Goal: Information Seeking & Learning: Understand process/instructions

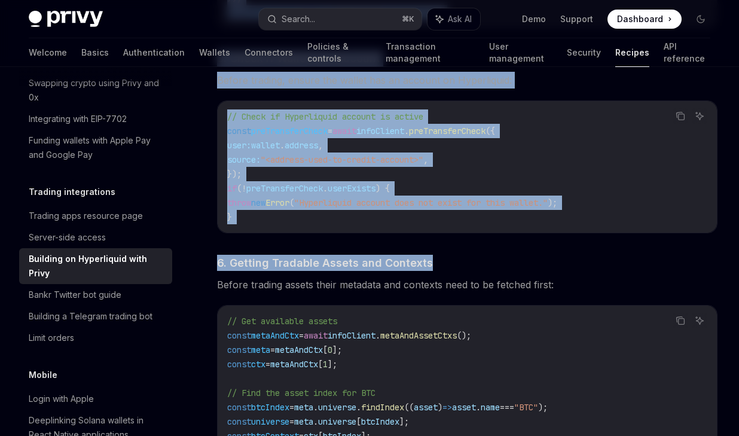
scroll to position [1461, 0]
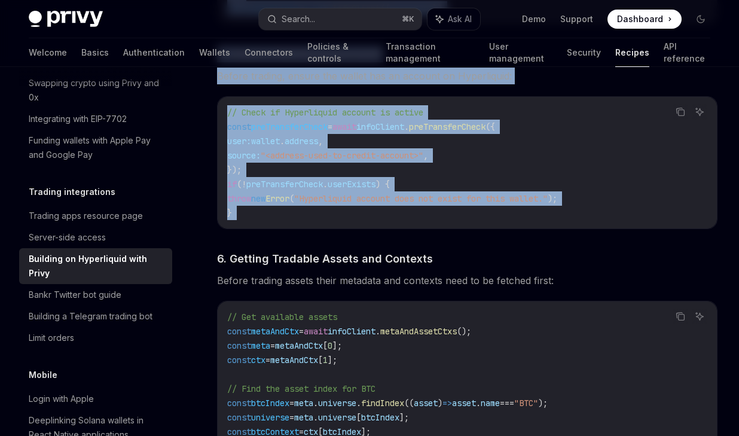
drag, startPoint x: 233, startPoint y: 215, endPoint x: 449, endPoint y: 230, distance: 216.4
click at [449, 230] on div "​ Setting up Hyperliquid with Privy in NodeJS We’ll be using the Hyperliquid SD…" at bounding box center [467, 80] width 501 height 1979
copy div "3. Loremipsumdo Sitam, consect adi elitseddo eiusmodtempo: Inci Utl ET dol magn…"
click at [304, 25] on div "Search..." at bounding box center [298, 19] width 33 height 14
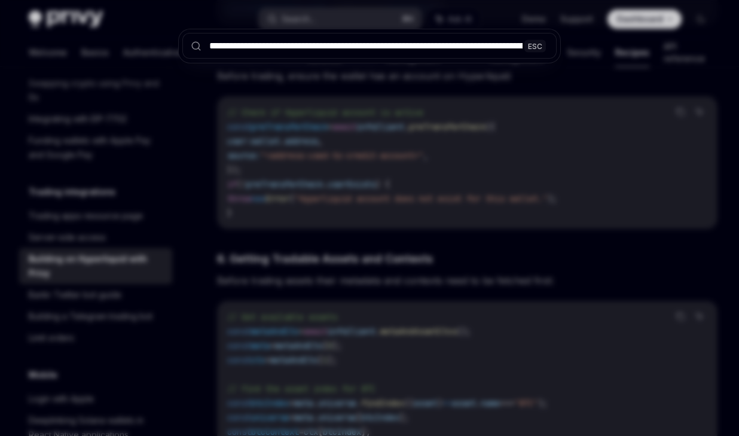
scroll to position [0, 113990]
click at [373, 44] on input "text" at bounding box center [369, 46] width 374 height 26
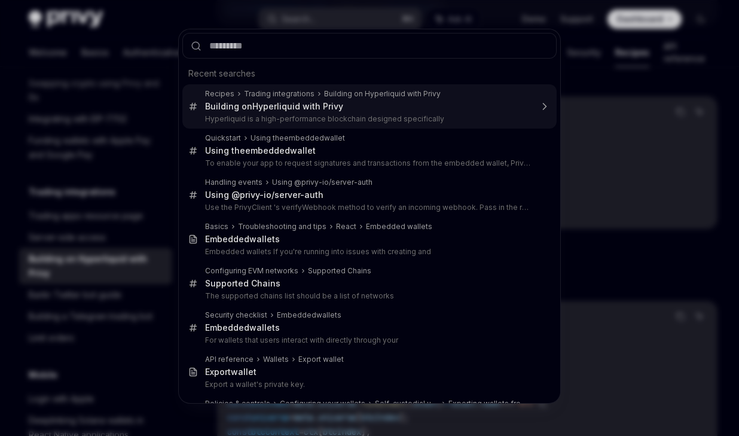
scroll to position [0, 0]
type input "**********"
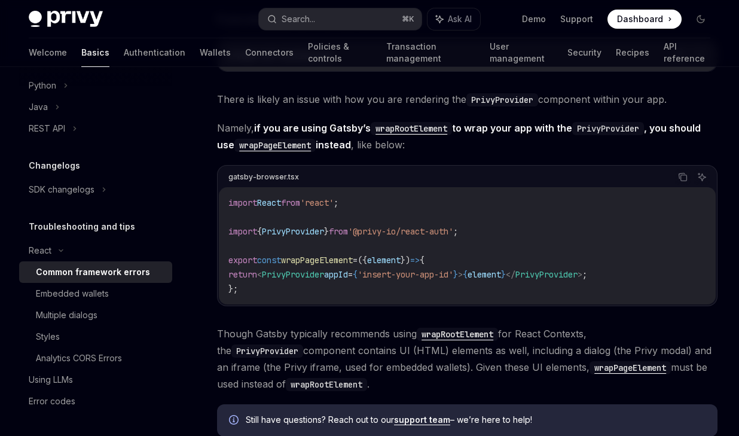
scroll to position [477, 0]
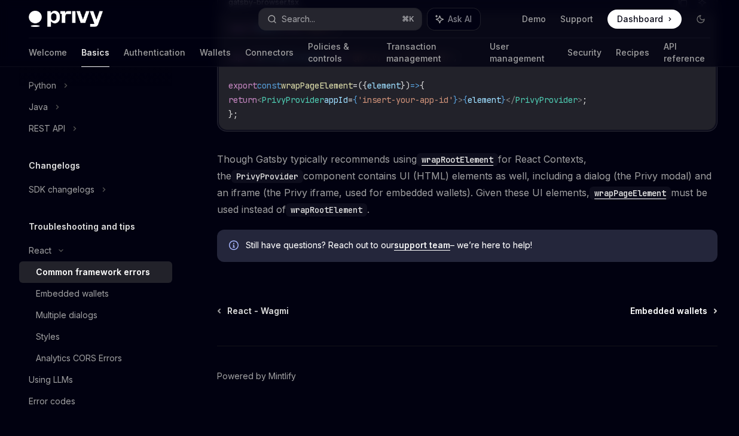
click at [668, 312] on span "Embedded wallets" at bounding box center [669, 311] width 77 height 12
type textarea "*"
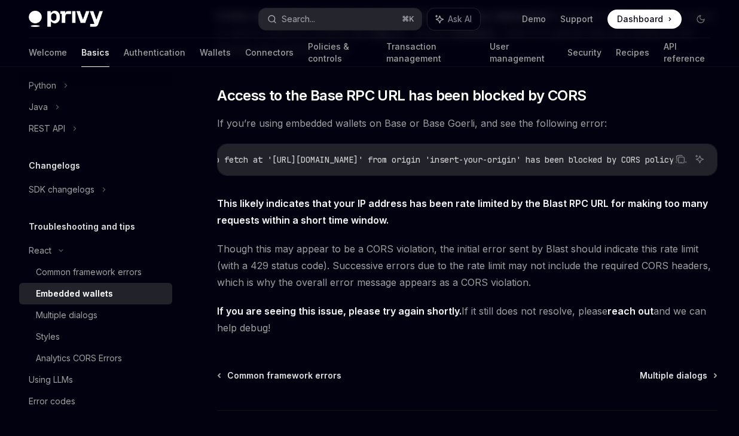
scroll to position [396, 0]
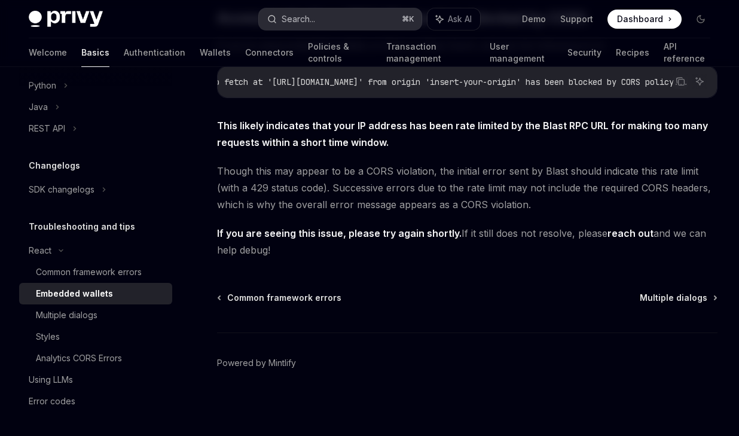
click at [312, 27] on button "Search... ⌘ K" at bounding box center [340, 19] width 162 height 22
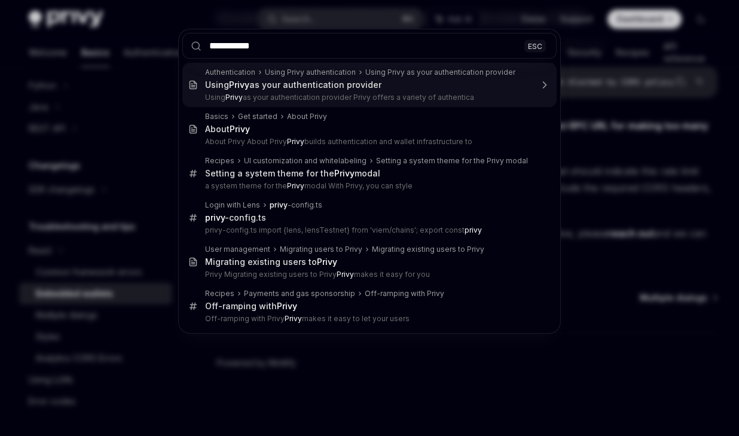
type input "**********"
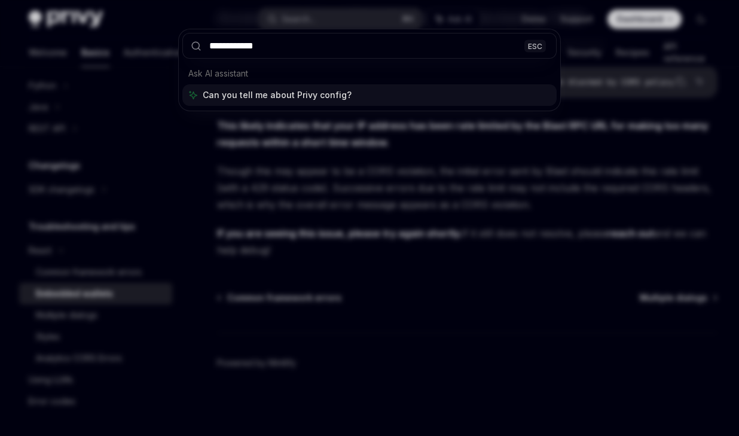
type textarea "*"
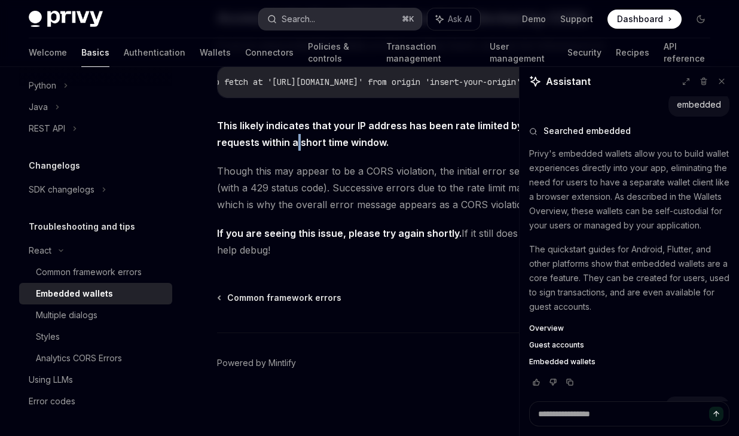
click at [306, 18] on div "Search..." at bounding box center [298, 19] width 33 height 14
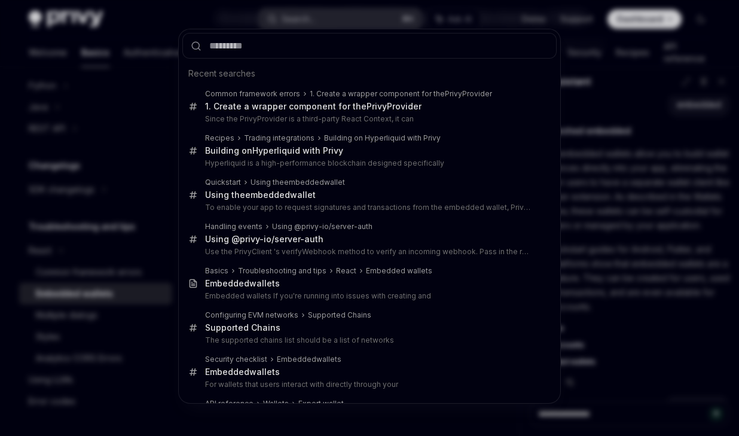
type input "**********"
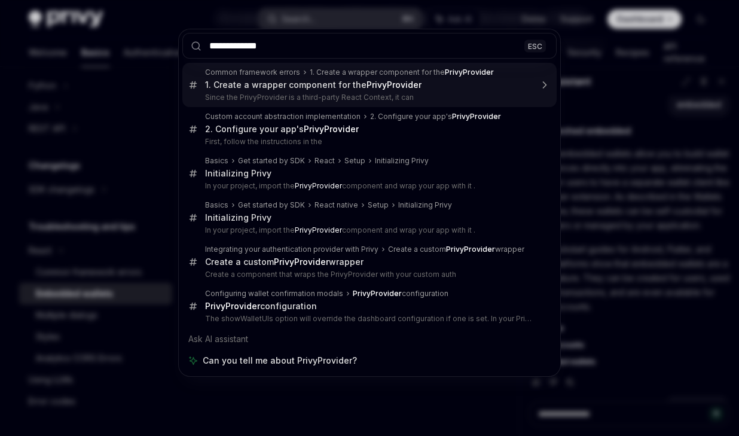
type textarea "*"
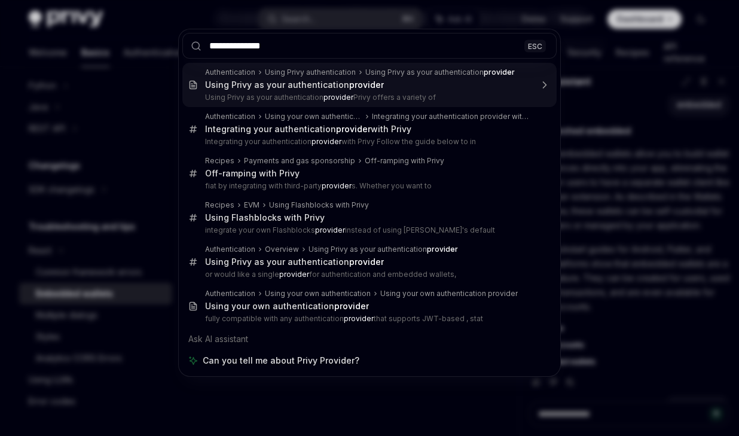
click at [244, 36] on input "**********" at bounding box center [369, 46] width 374 height 26
click at [249, 44] on input "**********" at bounding box center [369, 46] width 374 height 26
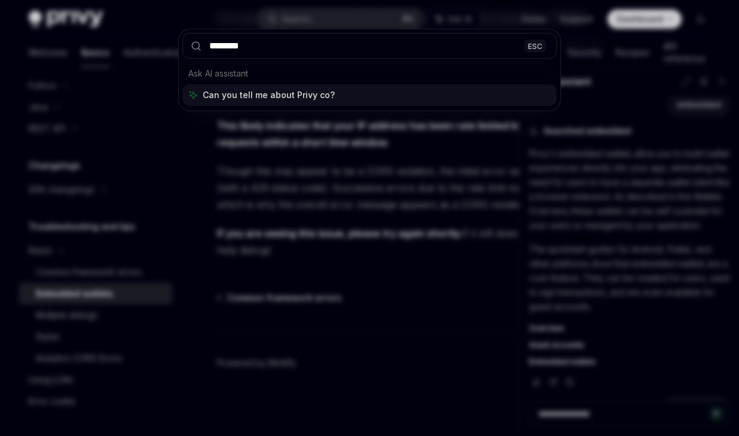
type input "*********"
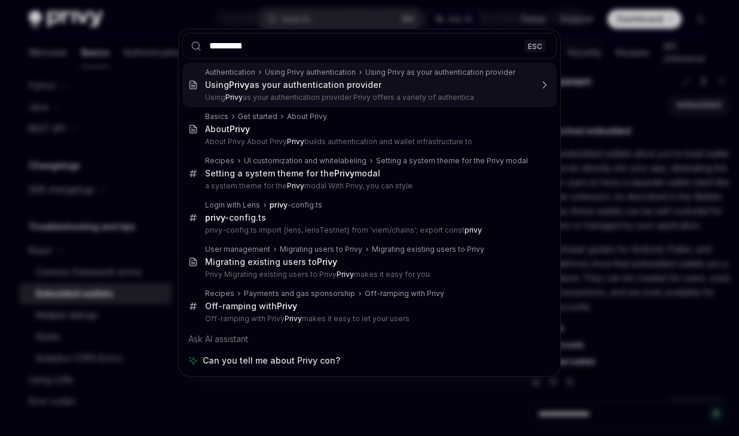
type textarea "*"
type input "**********"
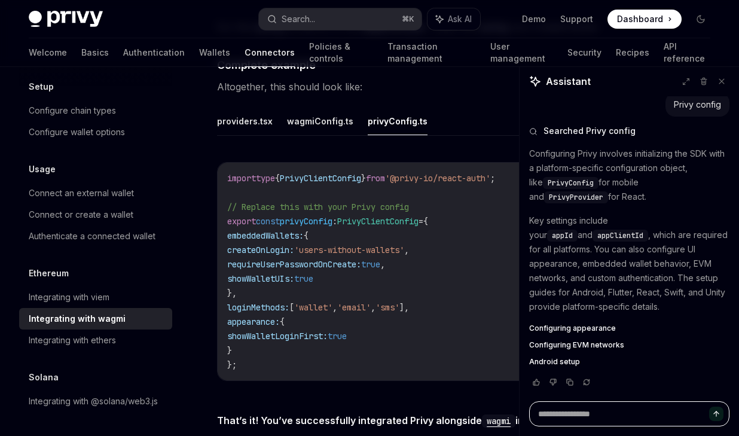
scroll to position [2067, 0]
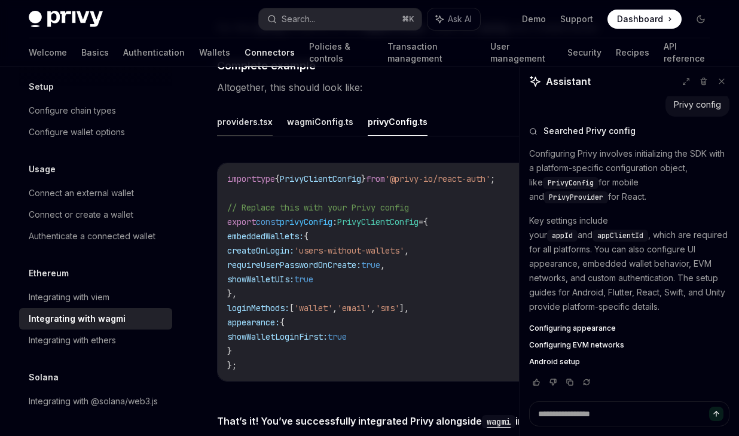
click at [250, 136] on button "providers.tsx" at bounding box center [245, 122] width 56 height 28
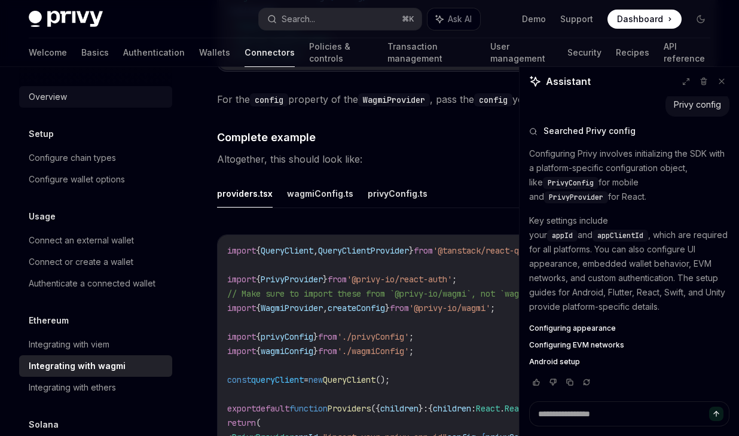
click at [57, 99] on div "Overview" at bounding box center [48, 97] width 38 height 14
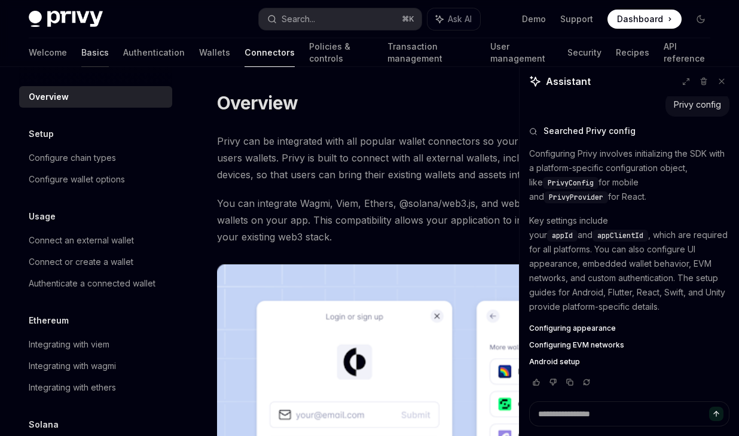
click at [81, 53] on link "Basics" at bounding box center [95, 52] width 28 height 29
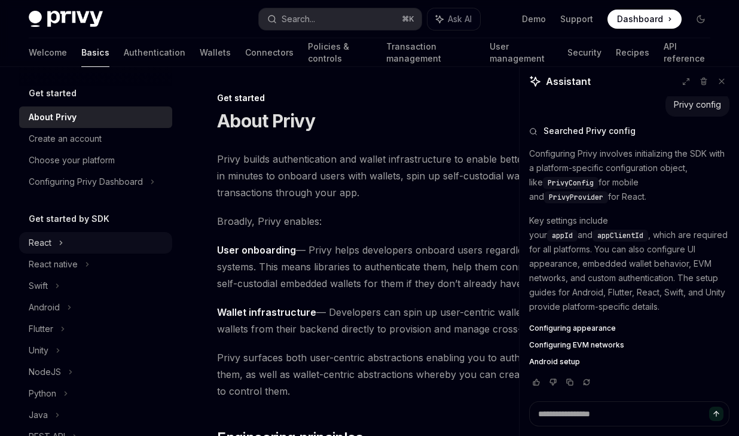
click at [59, 249] on icon at bounding box center [61, 243] width 5 height 14
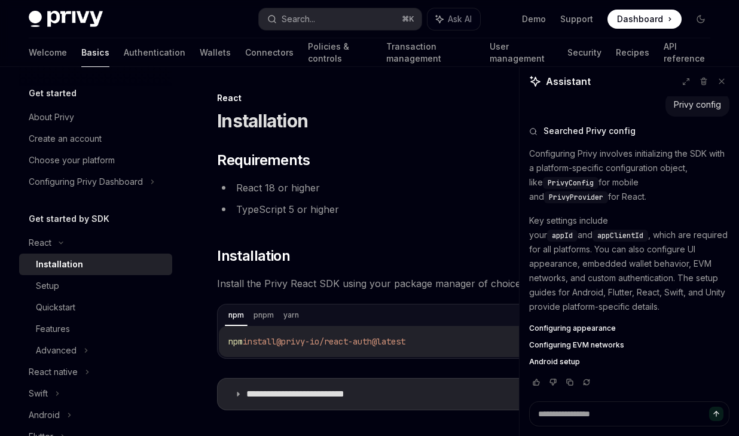
click at [69, 268] on div "Installation" at bounding box center [59, 264] width 47 height 14
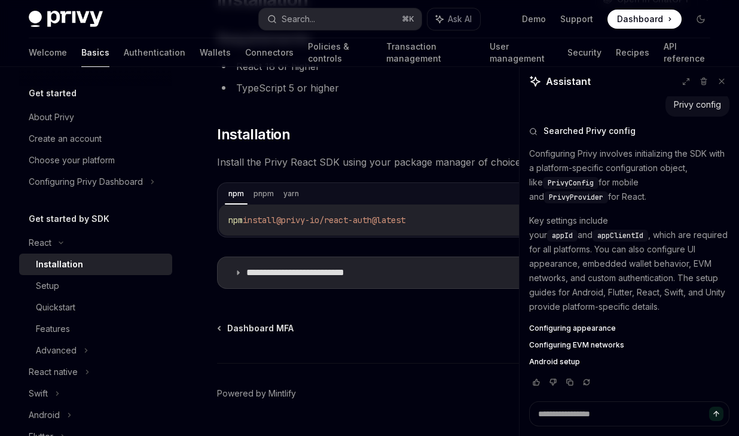
scroll to position [152, 0]
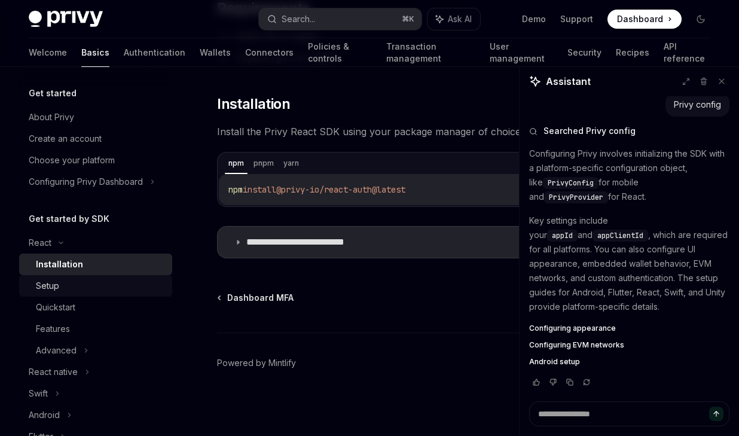
click at [84, 283] on div "Setup" at bounding box center [100, 286] width 129 height 14
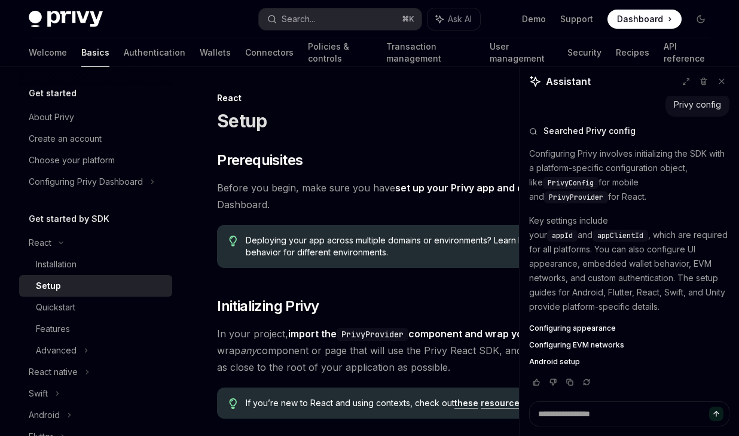
scroll to position [187, 0]
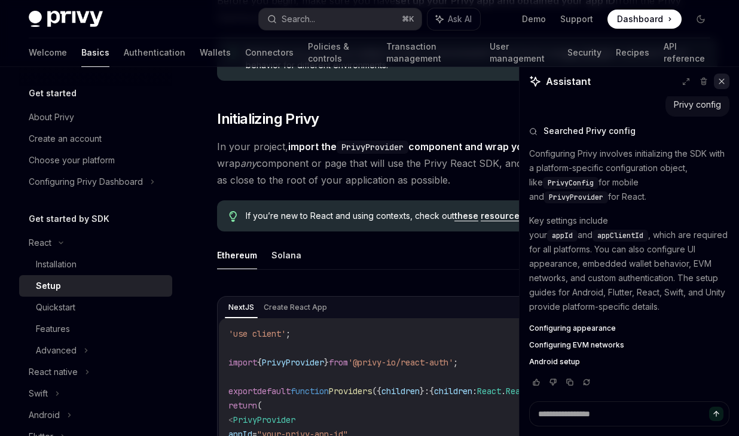
click at [720, 83] on icon at bounding box center [722, 81] width 8 height 8
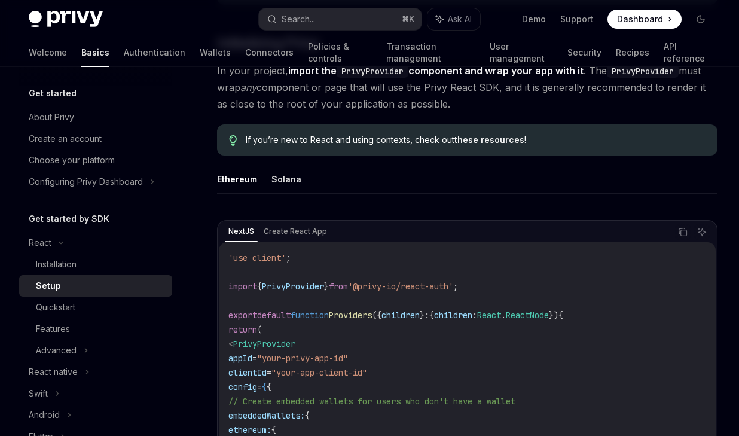
scroll to position [407, 0]
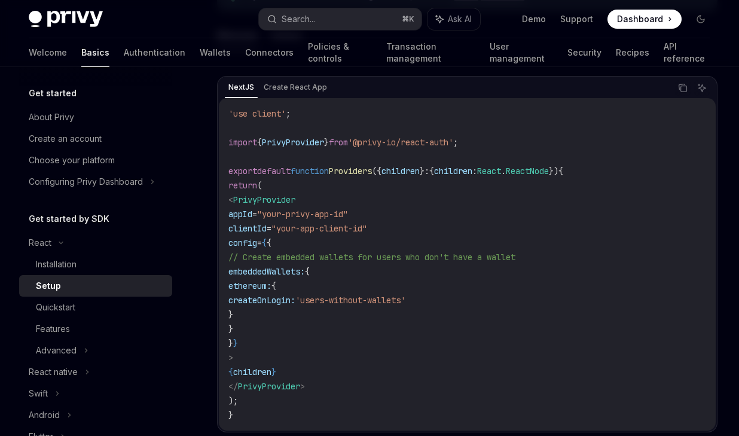
click at [371, 275] on code "'use client' ; import { PrivyProvider } from '@privy-io/react-auth' ; export de…" at bounding box center [468, 264] width 478 height 316
drag, startPoint x: 260, startPoint y: 267, endPoint x: 307, endPoint y: 323, distance: 73.5
click at [307, 324] on code "'use client' ; import { PrivyProvider } from '@privy-io/react-auth' ; export de…" at bounding box center [468, 264] width 478 height 316
copy code "embeddedWallets: { ethereum: { createOnLogin: 'users-without-wallets' } }"
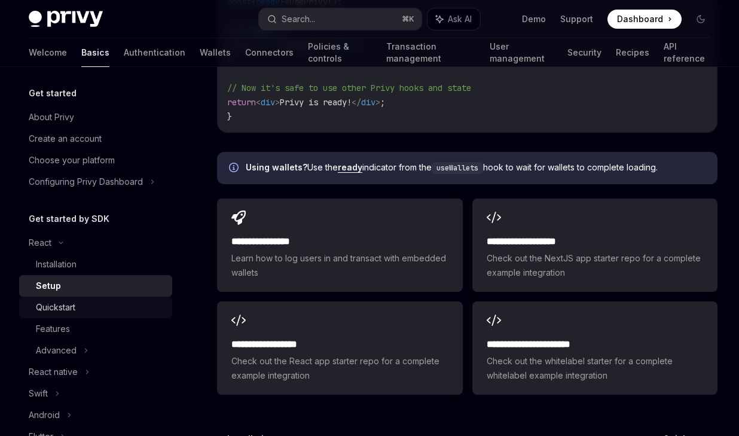
scroll to position [42, 0]
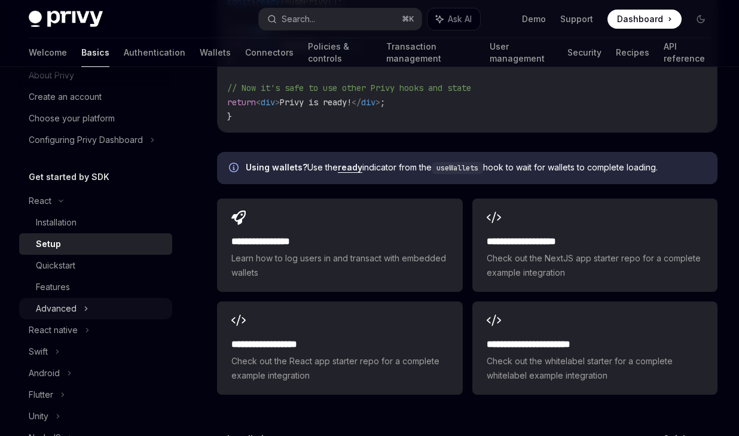
click at [62, 299] on div "Advanced" at bounding box center [95, 309] width 153 height 22
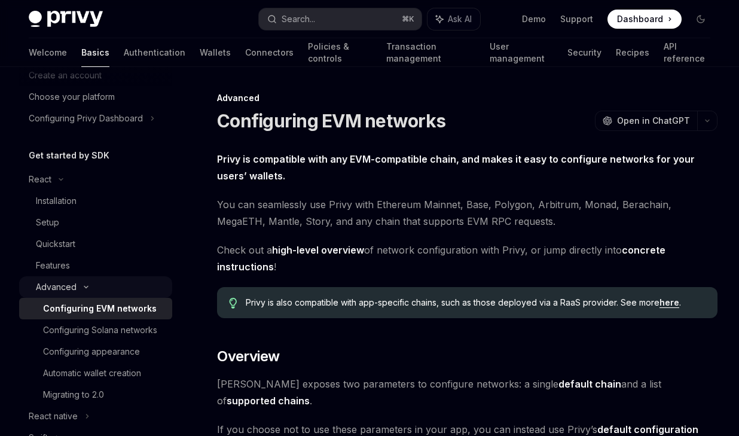
scroll to position [68, 0]
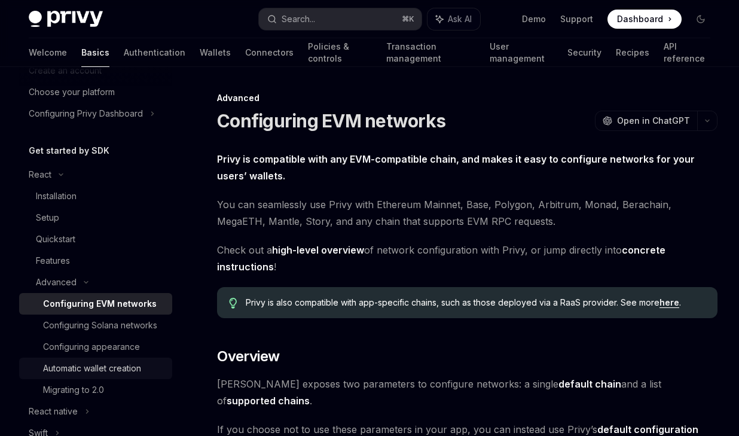
click at [95, 364] on div "Automatic wallet creation" at bounding box center [92, 368] width 98 height 14
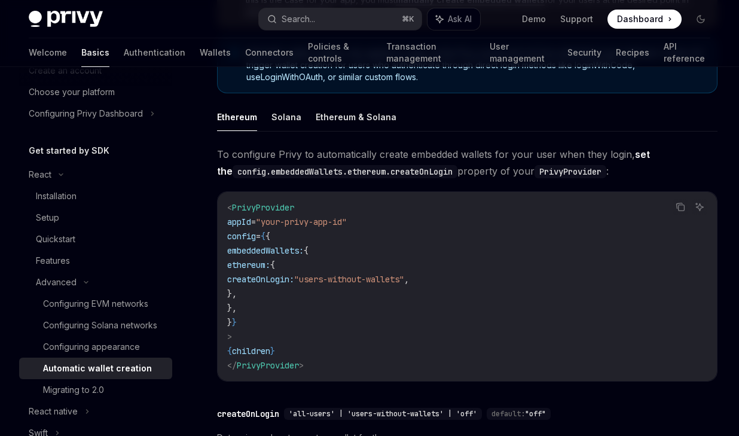
scroll to position [200, 0]
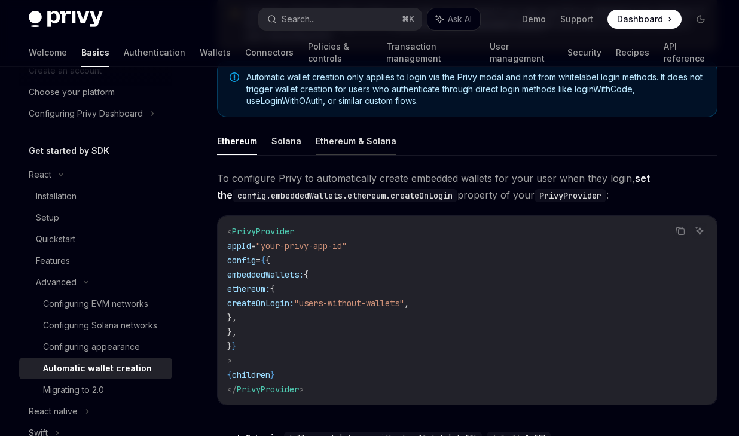
click at [346, 137] on button "Ethereum & Solana" at bounding box center [356, 141] width 81 height 28
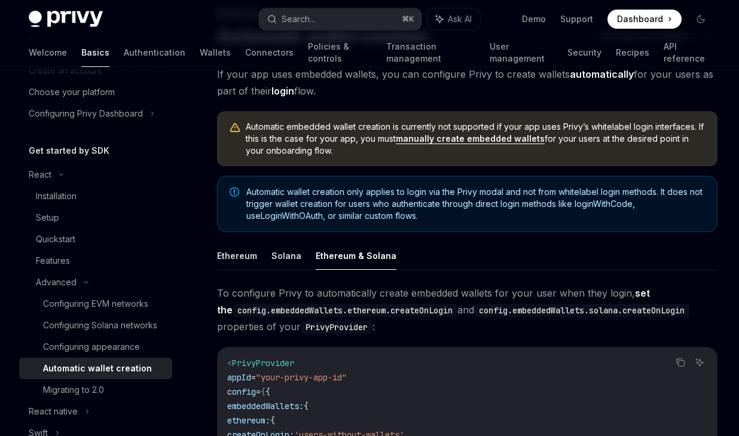
scroll to position [83, 0]
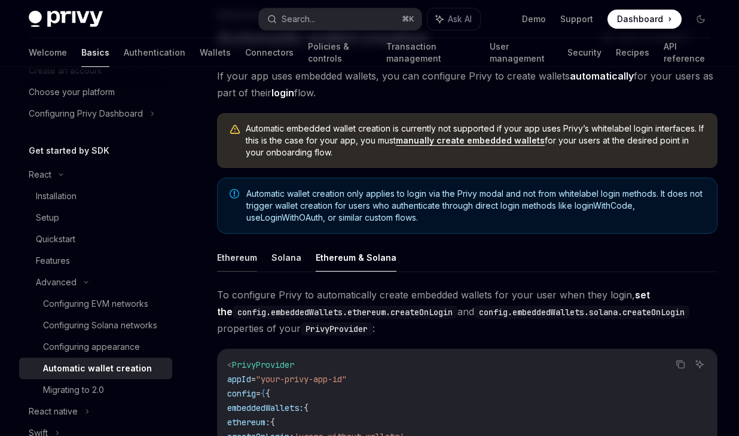
click at [248, 263] on button "Ethereum" at bounding box center [237, 257] width 40 height 28
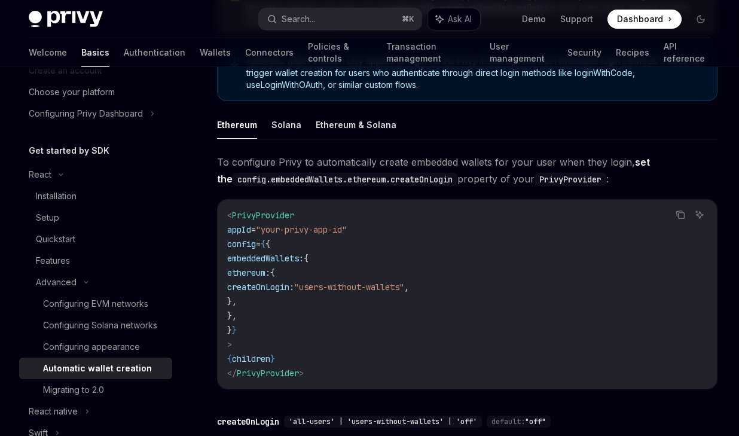
scroll to position [233, 0]
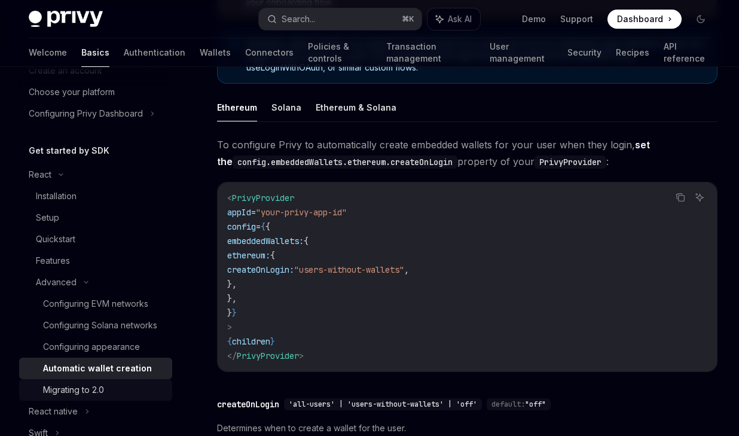
click at [109, 394] on div "Migrating to 2.0" at bounding box center [104, 390] width 122 height 14
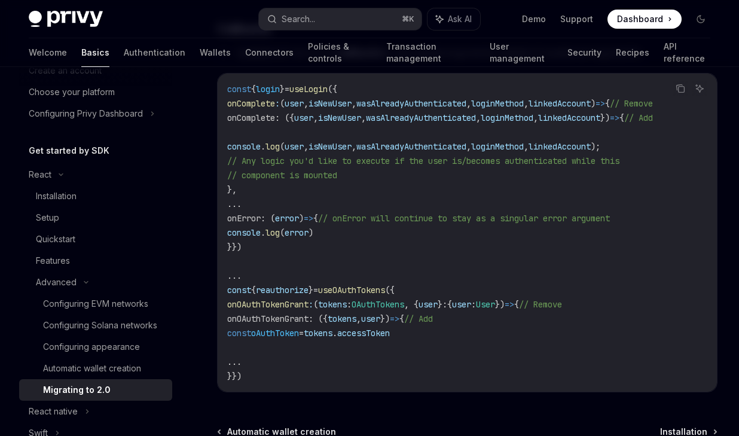
scroll to position [3510, 0]
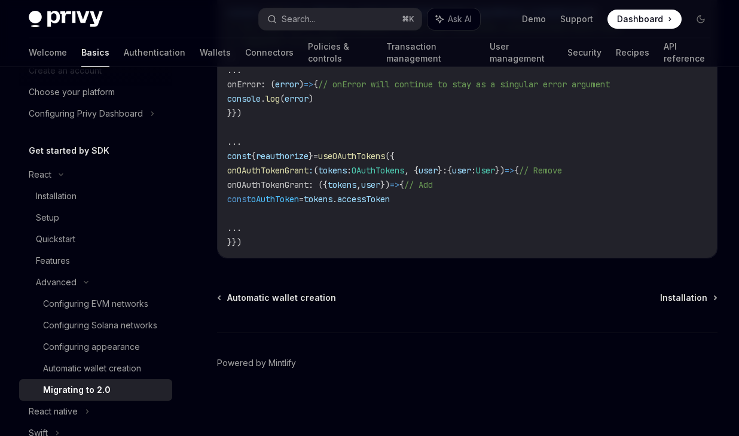
click at [656, 297] on div "Automatic wallet creation Installation" at bounding box center [467, 298] width 501 height 12
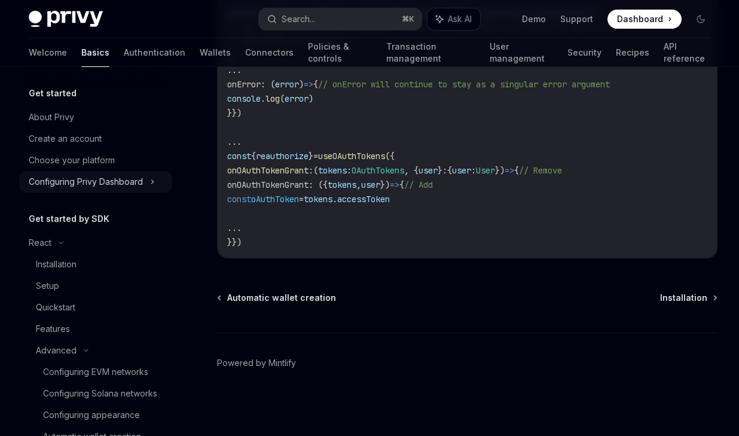
scroll to position [416, 0]
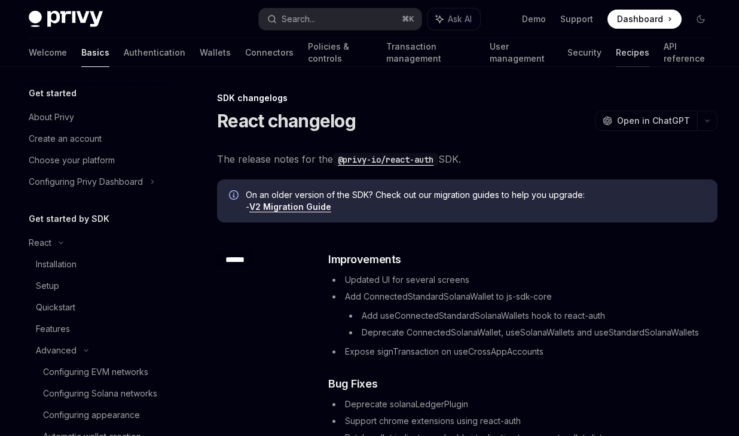
click at [616, 59] on link "Recipes" at bounding box center [632, 52] width 33 height 29
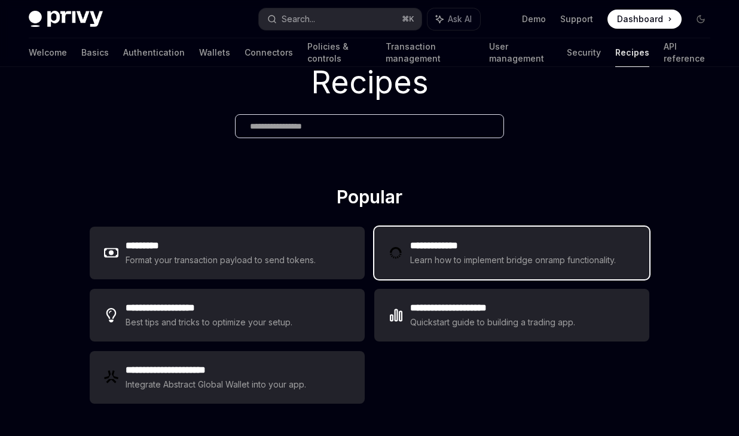
scroll to position [108, 0]
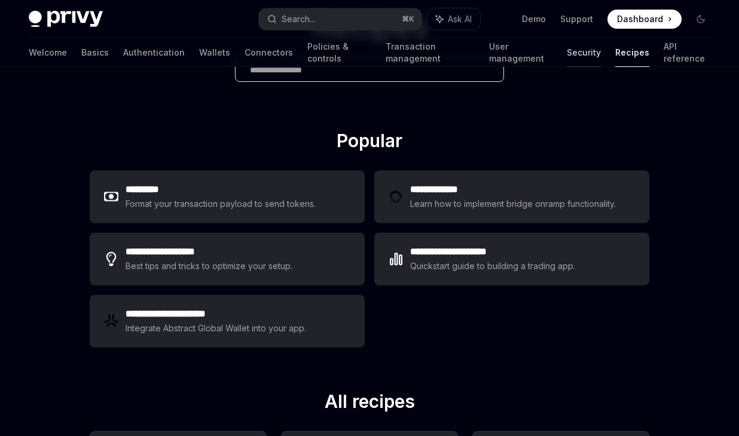
click at [567, 51] on link "Security" at bounding box center [584, 52] width 34 height 29
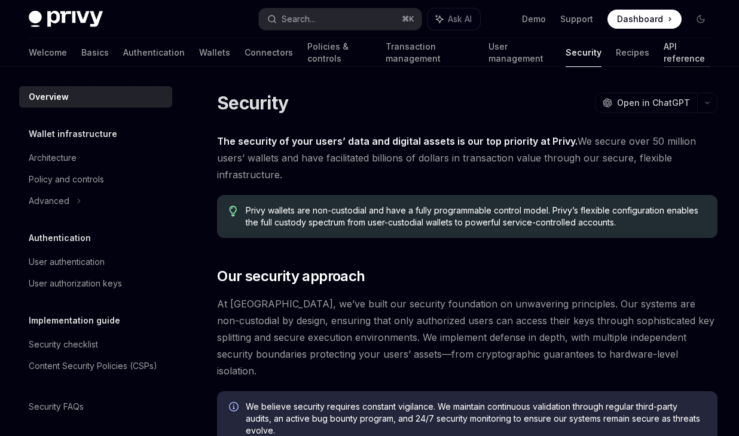
click at [664, 51] on link "API reference" at bounding box center [687, 52] width 47 height 29
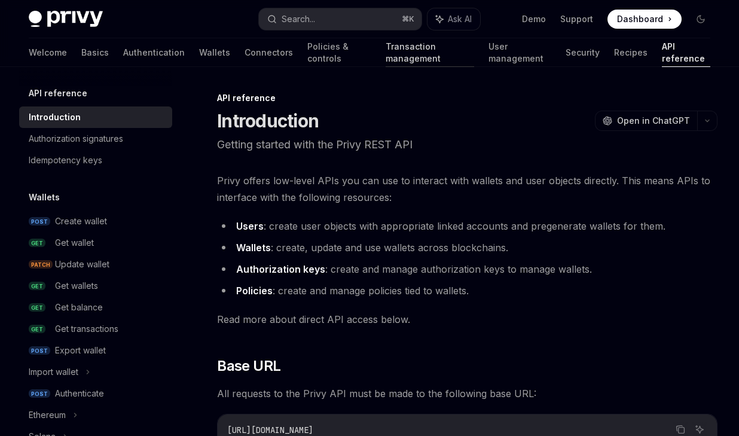
click at [386, 56] on link "Transaction management" at bounding box center [430, 52] width 89 height 29
type textarea "*"
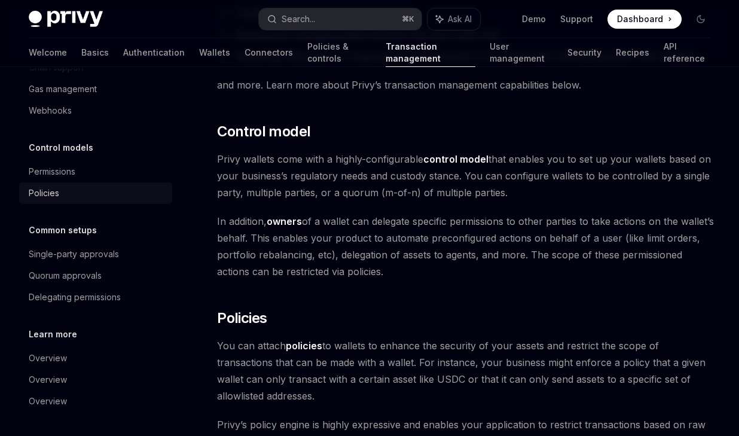
scroll to position [259, 0]
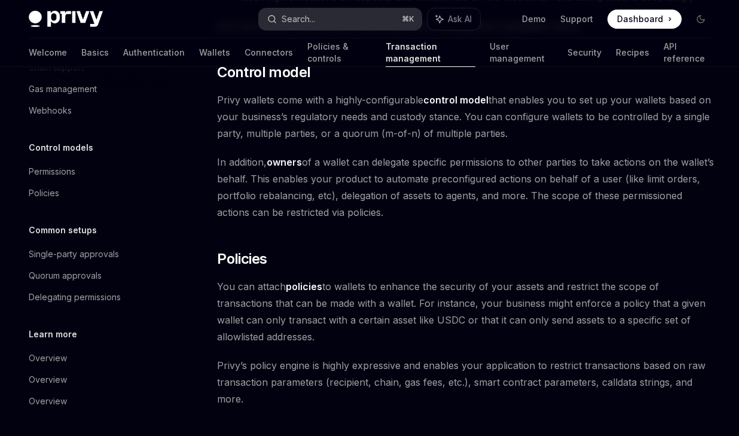
click at [315, 12] on div "Search..." at bounding box center [298, 19] width 33 height 14
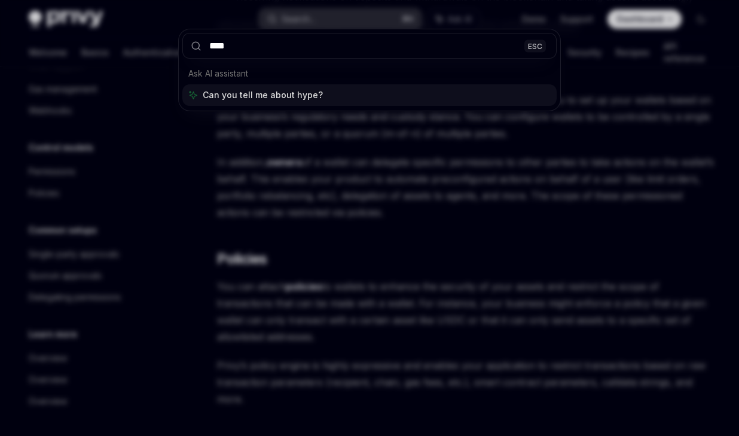
type input "*****"
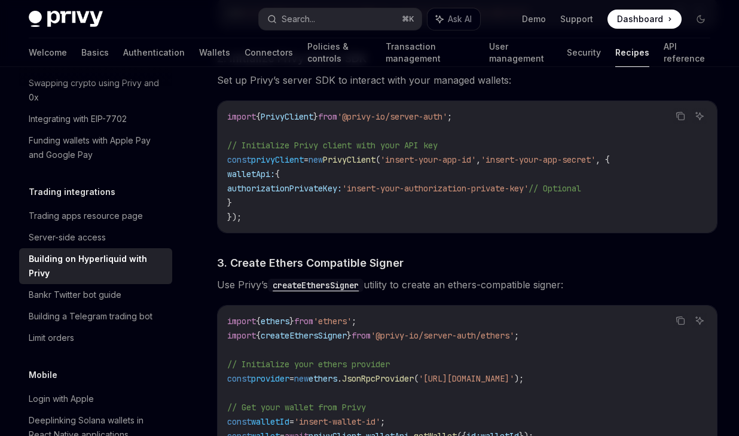
scroll to position [653, 0]
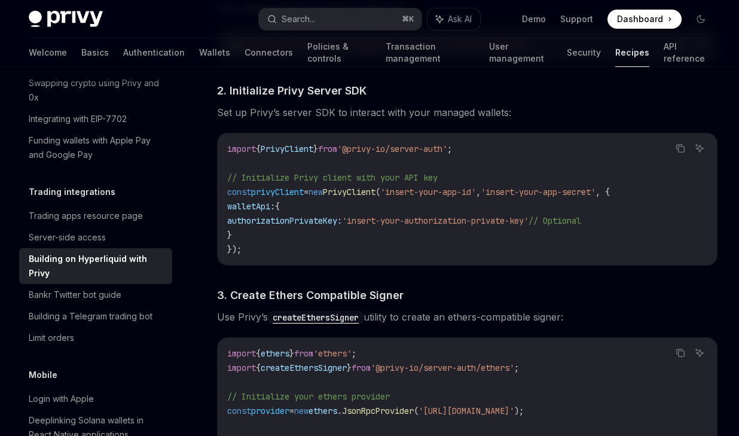
click at [366, 187] on span "PrivyClient" at bounding box center [349, 192] width 53 height 11
copy span "PrivyClient"
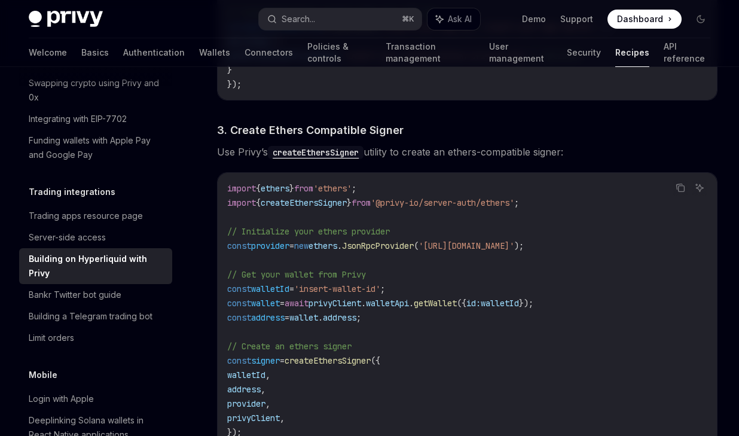
scroll to position [821, 0]
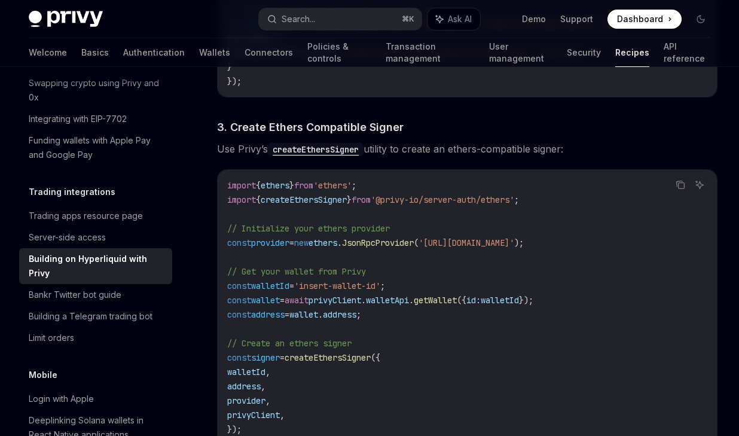
click at [345, 352] on span "createEthersSigner" at bounding box center [328, 357] width 86 height 11
copy span "createEthersSigner"
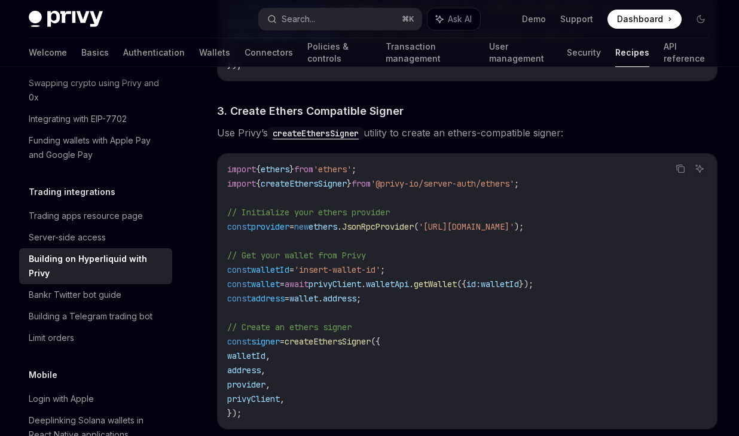
scroll to position [857, 0]
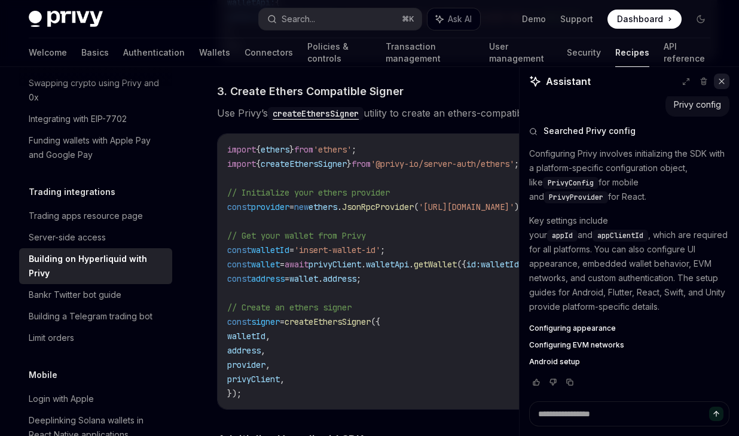
click at [722, 83] on icon at bounding box center [722, 81] width 8 height 8
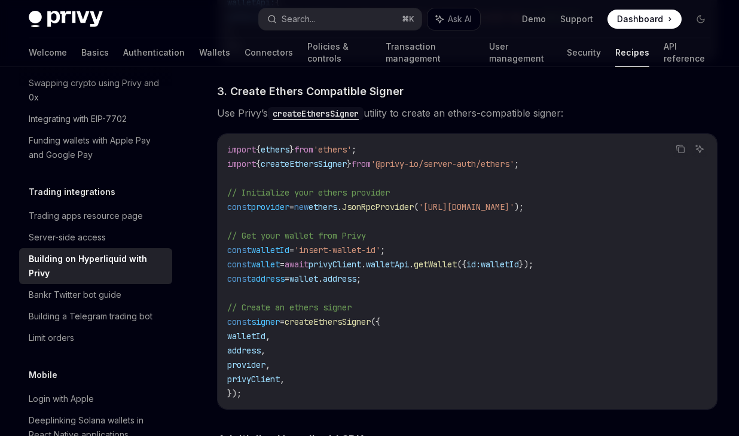
click at [405, 259] on span "walletApi" at bounding box center [387, 264] width 43 height 11
drag, startPoint x: 405, startPoint y: 248, endPoint x: 380, endPoint y: 251, distance: 24.7
click at [381, 259] on span "const wallet = await privyClient . walletApi . getWallet ({ id: walletId });" at bounding box center [380, 264] width 306 height 11
type textarea "*"
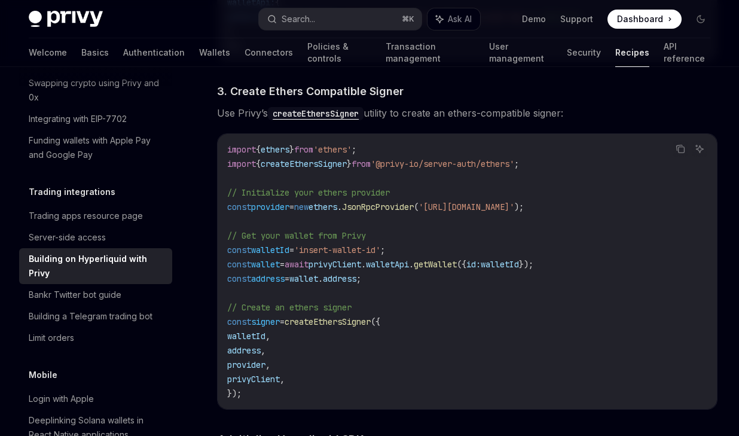
click at [348, 259] on span "privyClient" at bounding box center [335, 264] width 53 height 11
drag, startPoint x: 348, startPoint y: 249, endPoint x: 444, endPoint y: 251, distance: 96.9
click at [444, 259] on span "const wallet = await privyClient . walletApi . getWallet ({ id: walletId });" at bounding box center [380, 264] width 306 height 11
copy span "privyClient . walletApi . getWallet"
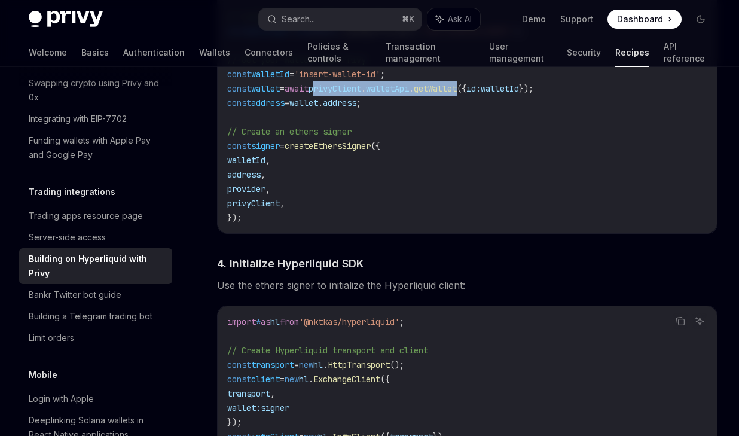
scroll to position [1021, 0]
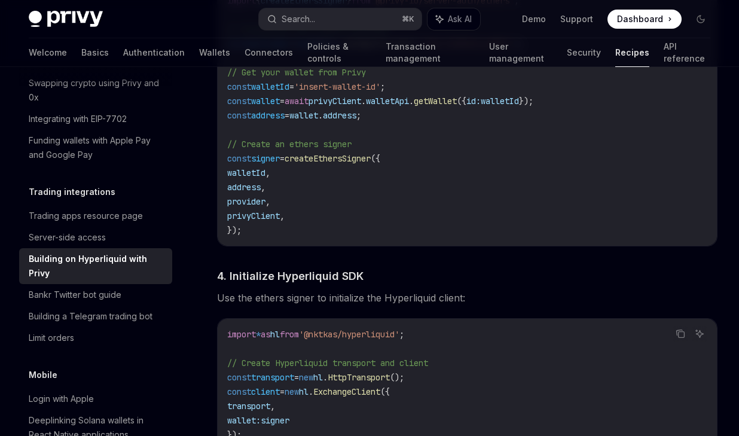
click at [316, 153] on span "createEthersSigner" at bounding box center [328, 158] width 86 height 11
click at [319, 153] on span "createEthersSigner" at bounding box center [328, 158] width 86 height 11
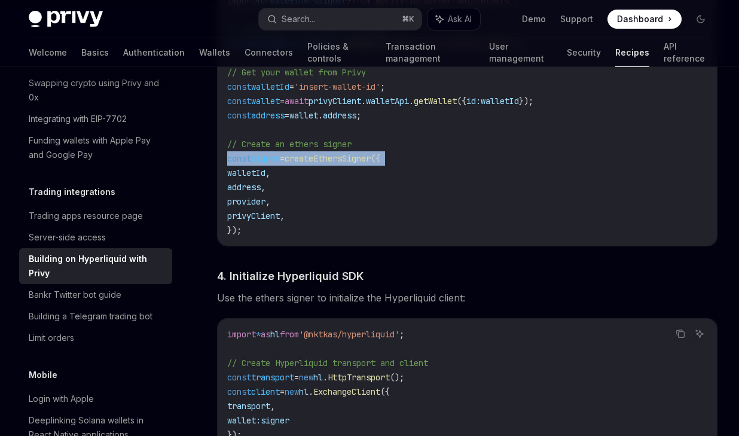
click at [319, 153] on span "createEthersSigner" at bounding box center [328, 158] width 86 height 11
click at [321, 153] on span "createEthersSigner" at bounding box center [328, 158] width 86 height 11
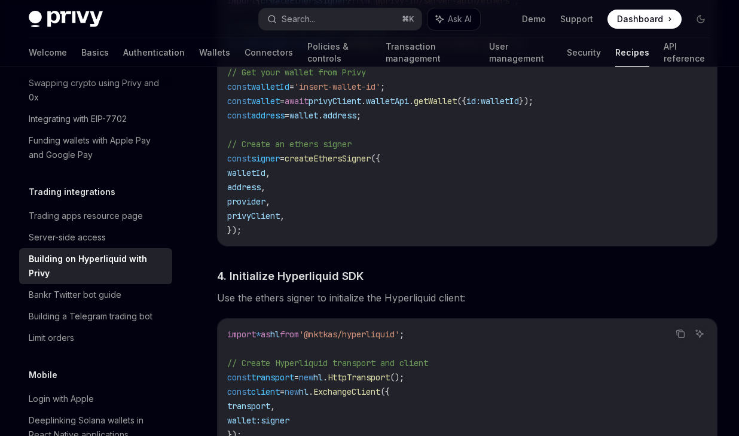
copy span "createEthersSigner"
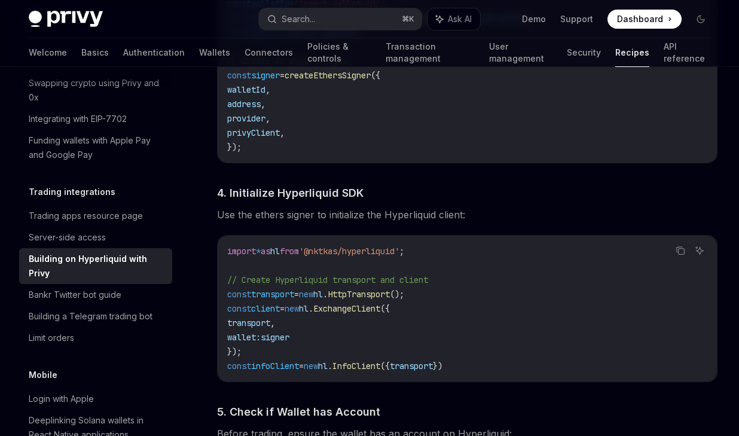
scroll to position [1104, 0]
click at [309, 303] on span "hl" at bounding box center [304, 308] width 10 height 11
click at [377, 303] on span "ExchangeClient" at bounding box center [346, 308] width 67 height 11
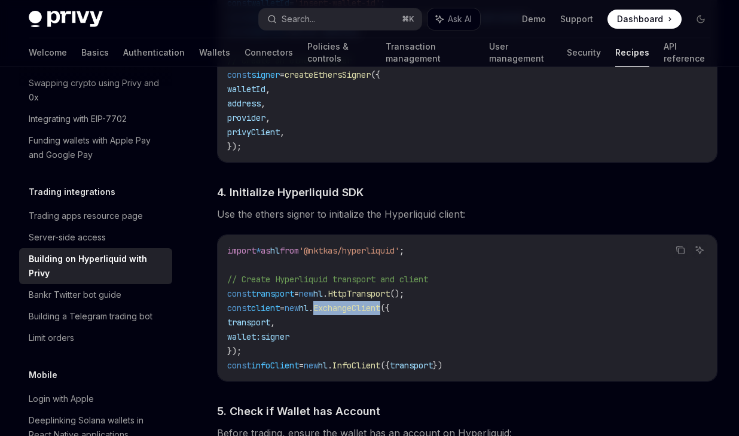
copy span "ExchangeClient"
click at [291, 288] on span "transport" at bounding box center [272, 293] width 43 height 11
click at [294, 288] on span "transport" at bounding box center [272, 293] width 43 height 11
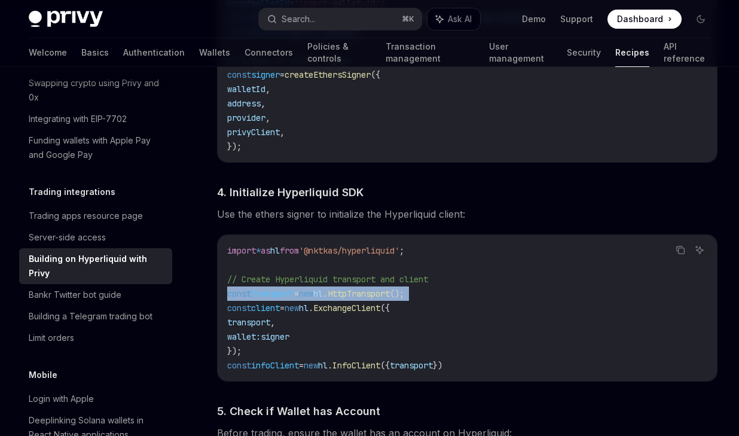
click at [294, 288] on span "transport" at bounding box center [272, 293] width 43 height 11
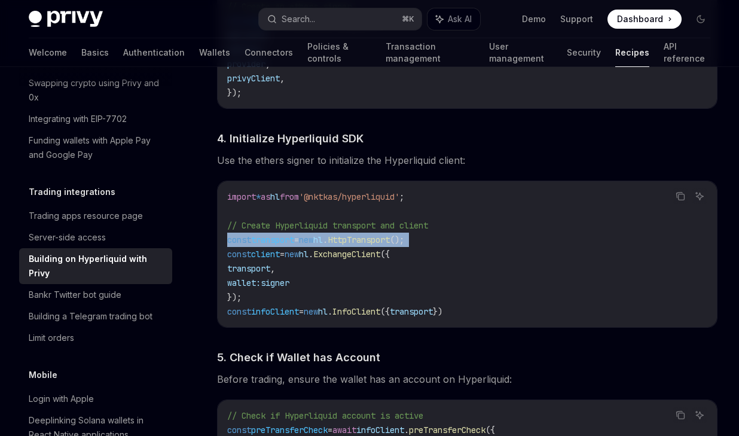
scroll to position [1208, 0]
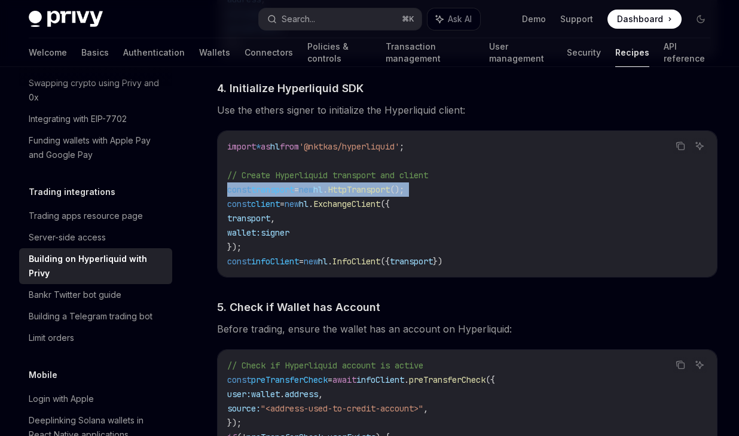
click at [282, 184] on span "transport" at bounding box center [272, 189] width 43 height 11
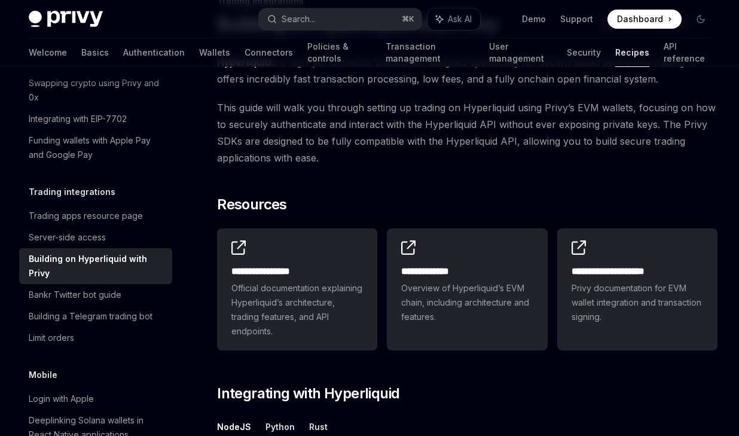
scroll to position [105, 0]
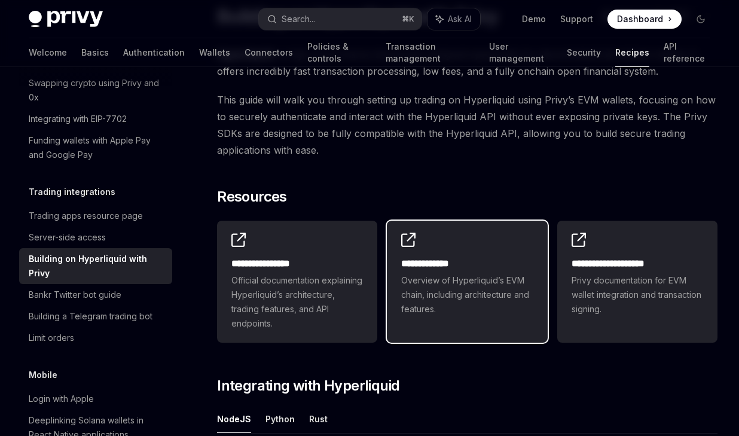
click at [417, 282] on span "Overview of Hyperliquid’s EVM chain, including architecture and features." at bounding box center [467, 294] width 132 height 43
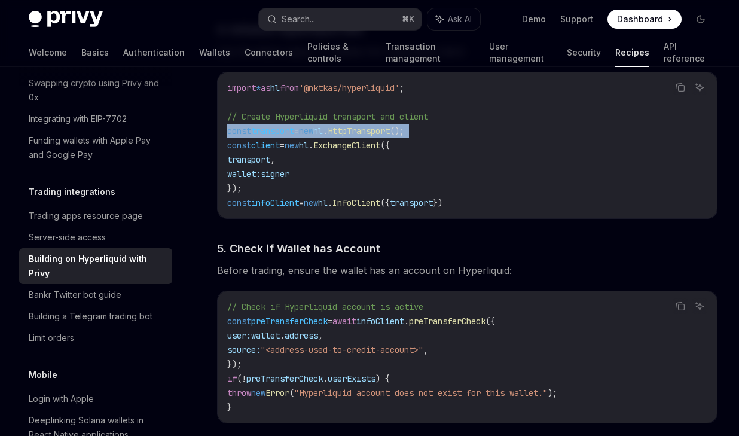
scroll to position [1269, 0]
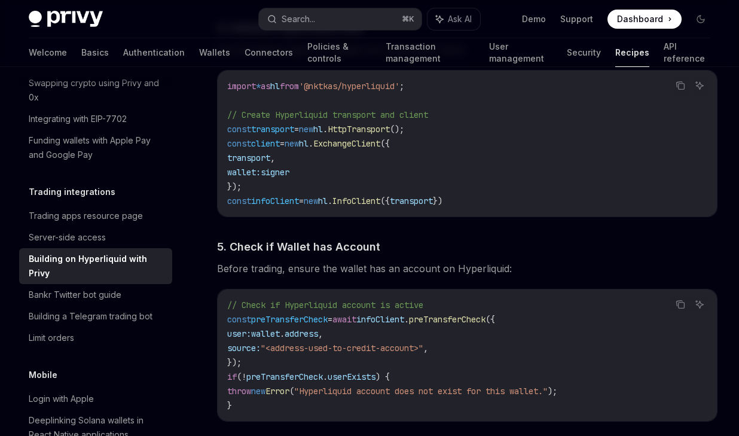
click at [404, 314] on span "infoClient" at bounding box center [381, 319] width 48 height 11
drag, startPoint x: 423, startPoint y: 306, endPoint x: 467, endPoint y: 306, distance: 44.3
click at [467, 314] on span "const preTransferCheck = await infoClient . preTransferCheck ({" at bounding box center [361, 319] width 268 height 11
copy span "infoClient . preTransferCheck"
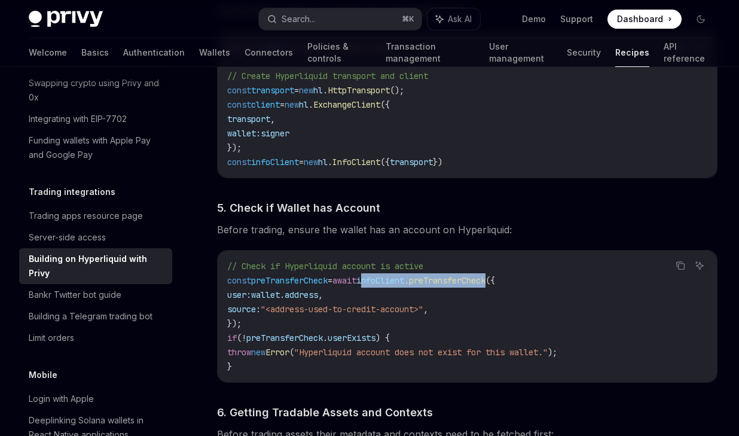
scroll to position [1351, 0]
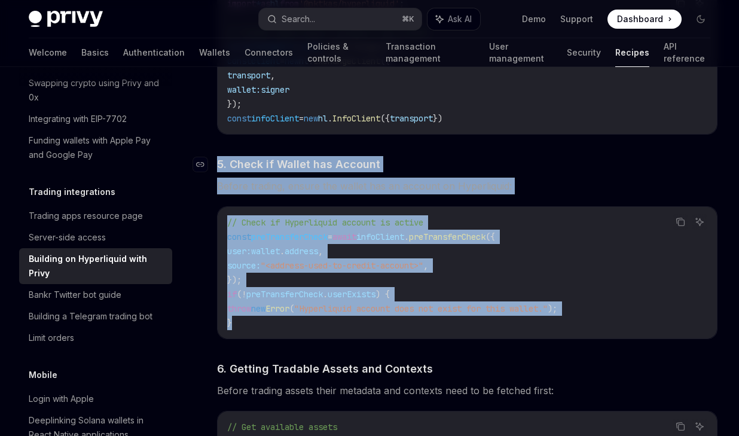
drag, startPoint x: 247, startPoint y: 312, endPoint x: 212, endPoint y: 147, distance: 169.4
click at [217, 147] on div "​ Setting up Hyperliquid with Privy in NodeJS We’ll be using the Hyperliquid SD…" at bounding box center [467, 190] width 501 height 1979
copy div "​ 5. Check if Wallet has Account Before trading, ensure the wallet has an accou…"
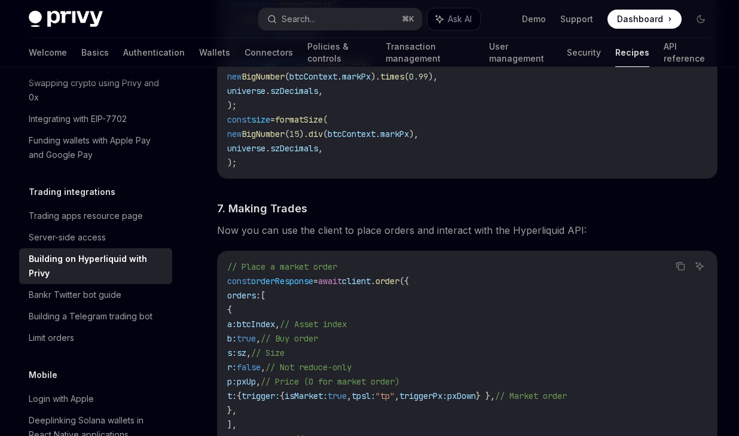
scroll to position [1996, 0]
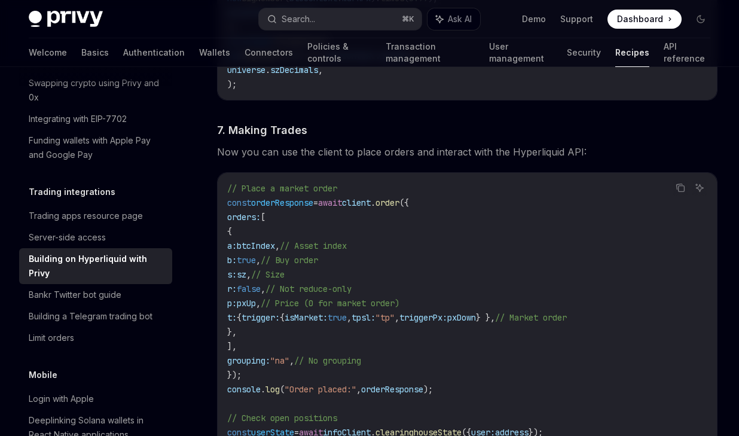
click at [371, 197] on span "client" at bounding box center [356, 202] width 29 height 11
drag, startPoint x: 386, startPoint y: 190, endPoint x: 415, endPoint y: 190, distance: 28.1
click at [409, 197] on span "const orderResponse = await client . order ({" at bounding box center [318, 202] width 182 height 11
copy span "client . order"
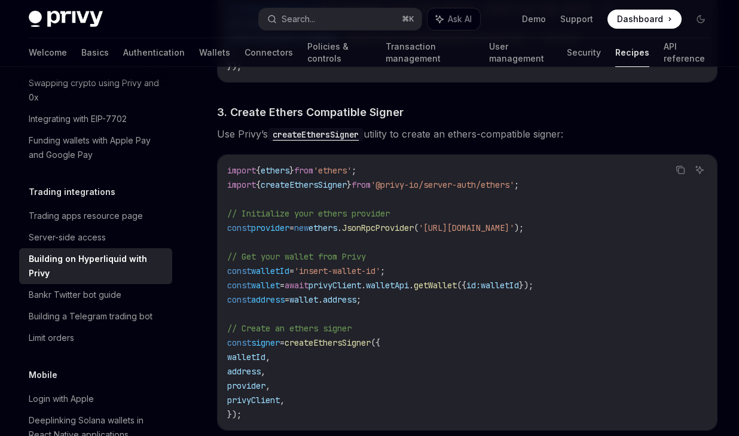
scroll to position [852, 0]
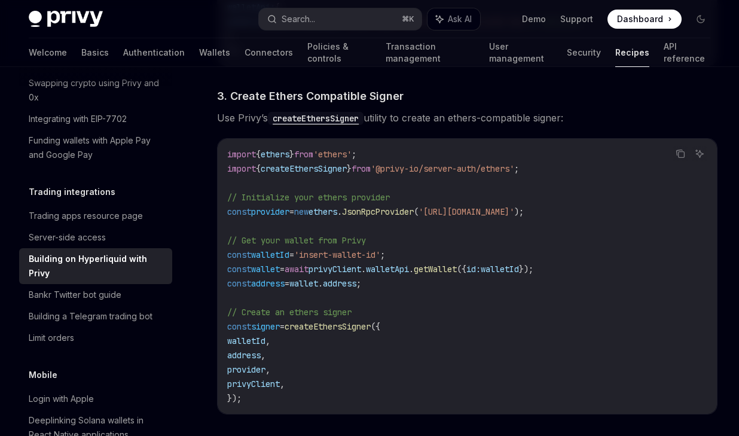
click at [333, 321] on span "createEthersSigner" at bounding box center [328, 326] width 86 height 11
click at [266, 364] on span "provider" at bounding box center [246, 369] width 38 height 11
click at [272, 379] on span "privyClient" at bounding box center [253, 384] width 53 height 11
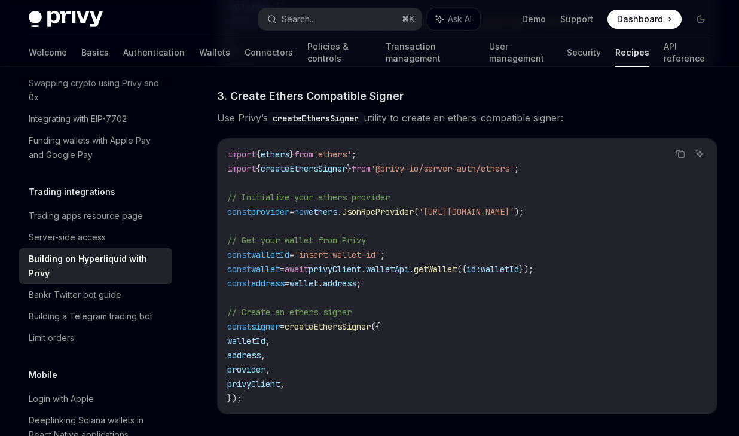
click at [272, 379] on span "privyClient" at bounding box center [253, 384] width 53 height 11
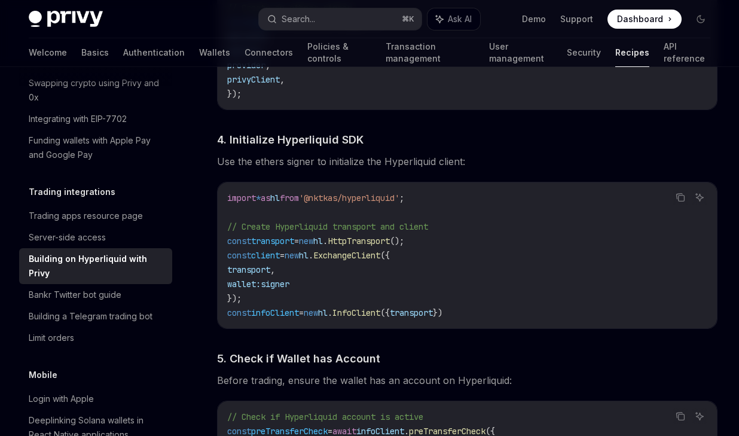
scroll to position [1152, 0]
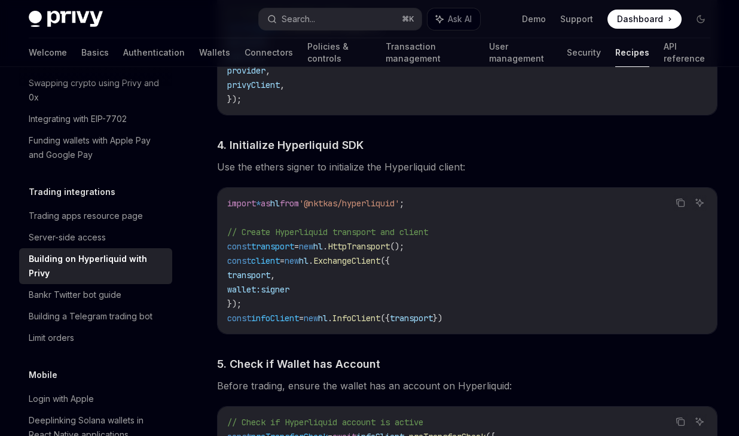
click at [441, 253] on code "import * as hl from '@nktkas/hyperliquid' ; // Create Hyperliquid transport and…" at bounding box center [467, 260] width 480 height 129
click at [457, 260] on code "import * as hl from '@nktkas/hyperliquid' ; // Create Hyperliquid transport and…" at bounding box center [467, 260] width 480 height 129
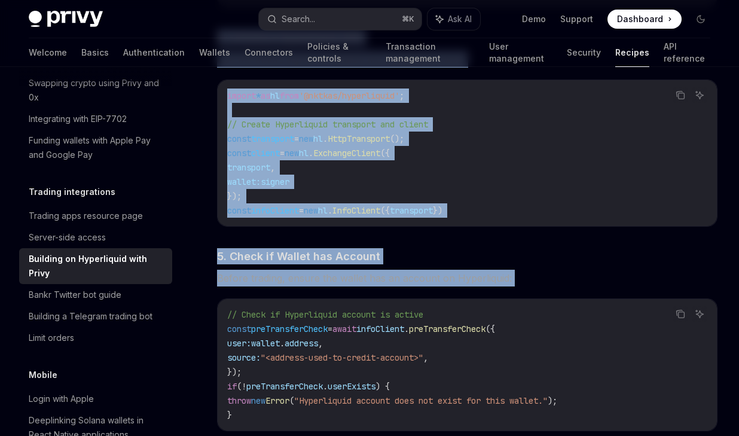
scroll to position [1296, 0]
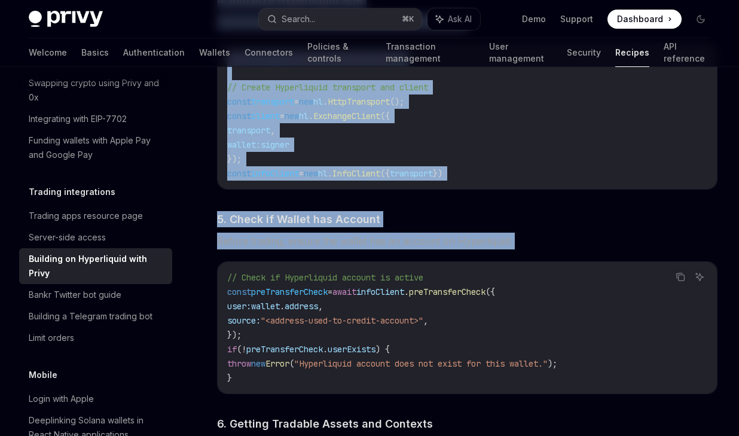
drag, startPoint x: 261, startPoint y: 172, endPoint x: 510, endPoint y: 172, distance: 248.9
click at [510, 172] on div "​ Setting up Hyperliquid with Privy in NodeJS We’ll be using the Hyperliquid SD…" at bounding box center [467, 245] width 501 height 1979
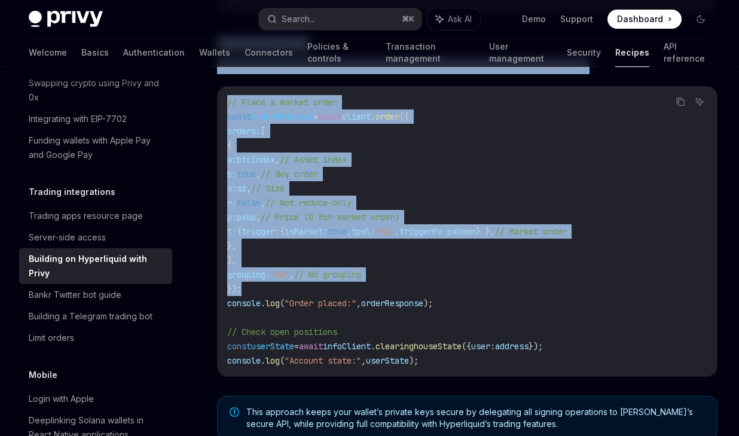
scroll to position [2087, 0]
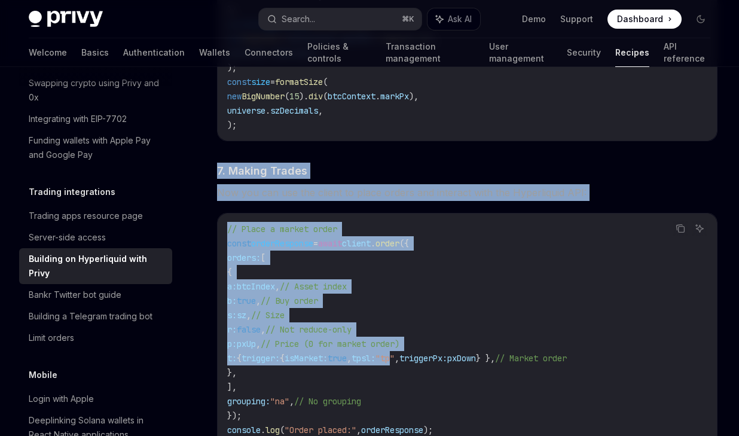
drag, startPoint x: 206, startPoint y: 153, endPoint x: 456, endPoint y: 348, distance: 317.9
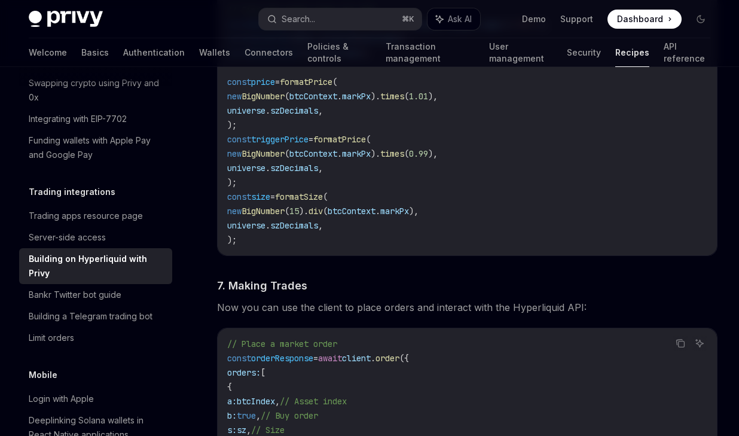
click at [436, 217] on code "// Get available assets const metaAndCtx = await infoClient . metaAndAssetCtxs …" at bounding box center [467, 89] width 480 height 316
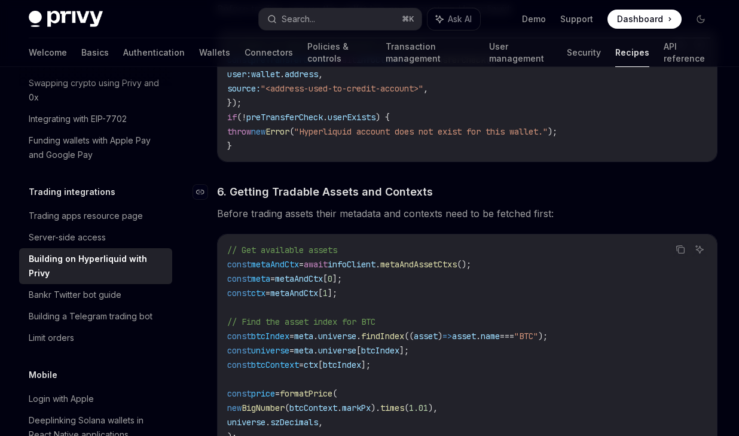
click at [359, 184] on span "6. Getting Tradable Assets and Contexts" at bounding box center [325, 192] width 216 height 16
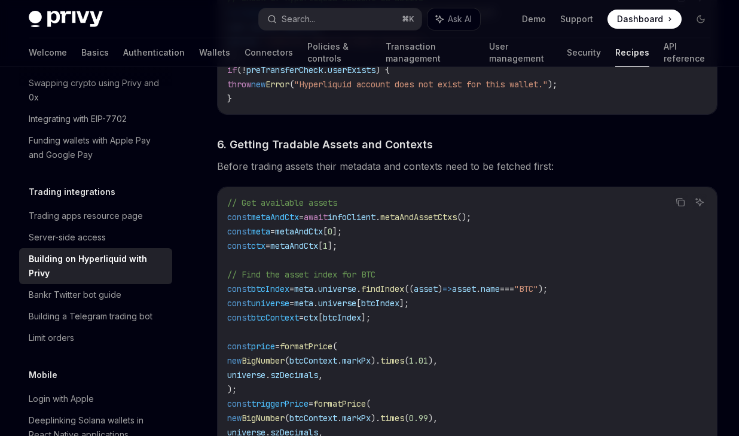
scroll to position [1561, 0]
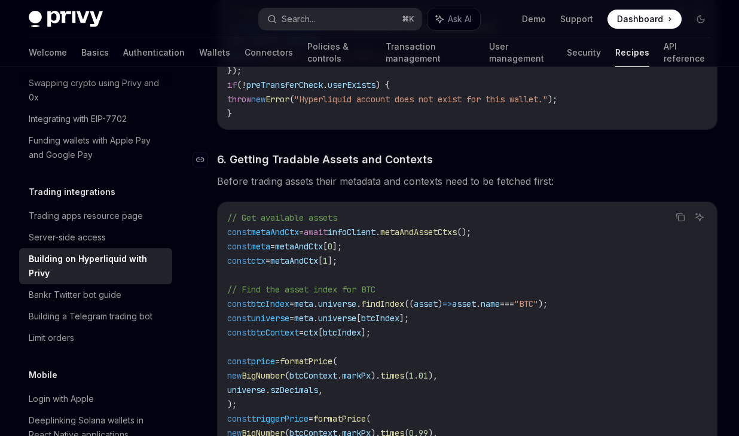
drag, startPoint x: 203, startPoint y: 136, endPoint x: 217, endPoint y: 147, distance: 17.9
click at [262, 227] on span "metaAndCtx" at bounding box center [275, 232] width 48 height 11
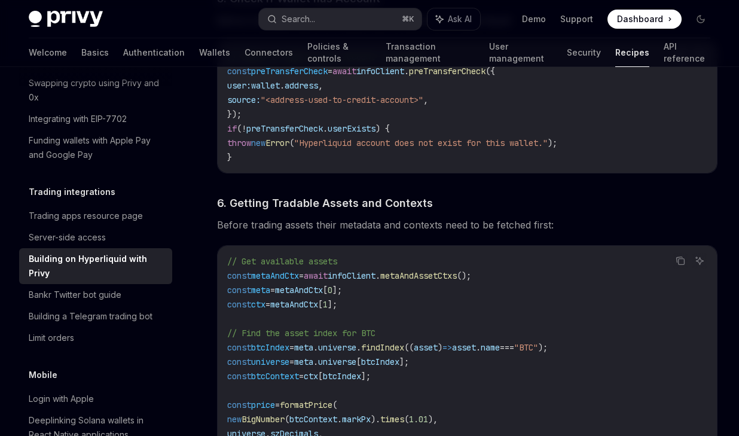
scroll to position [1499, 0]
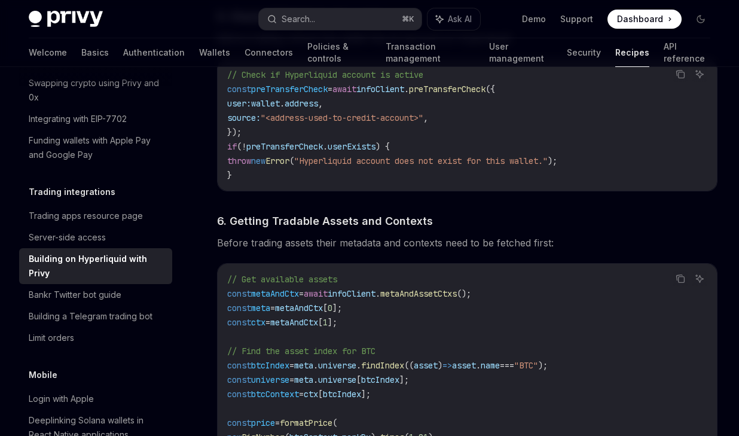
click at [199, 190] on div "**********" at bounding box center [355, 8] width 730 height 2833
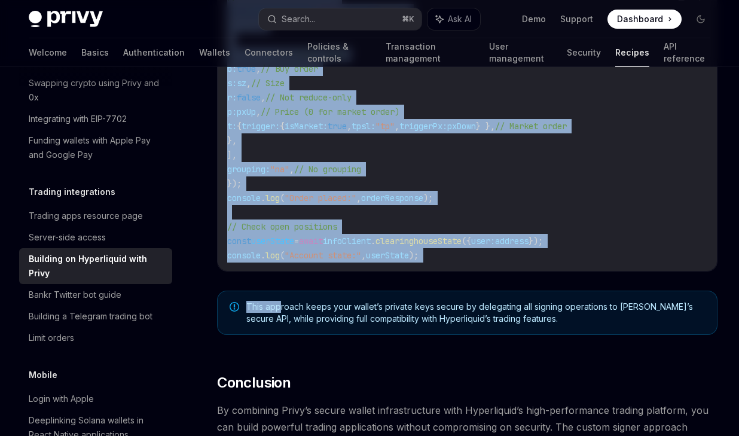
scroll to position [2197, 0]
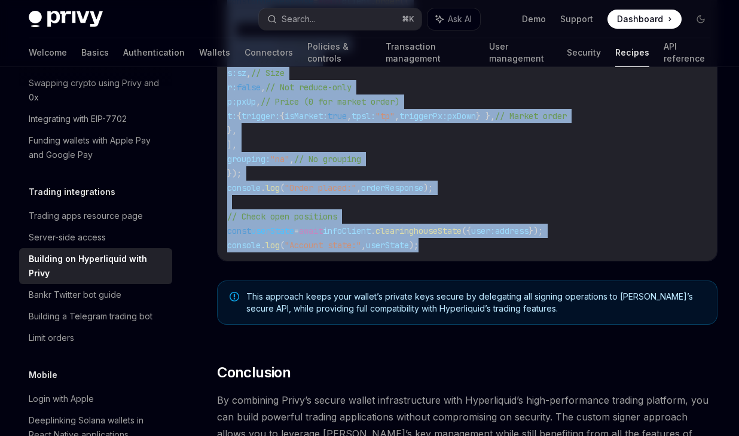
drag, startPoint x: 196, startPoint y: 187, endPoint x: 464, endPoint y: 227, distance: 270.5
